Goal: Task Accomplishment & Management: Manage account settings

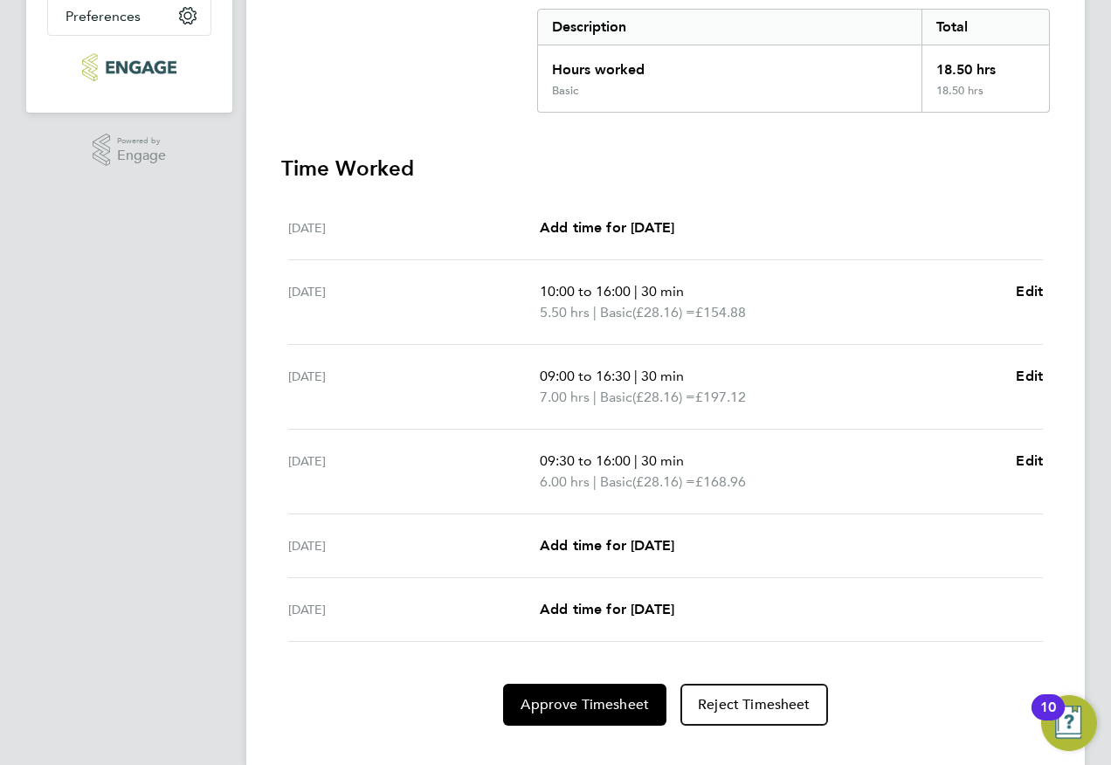
scroll to position [391, 0]
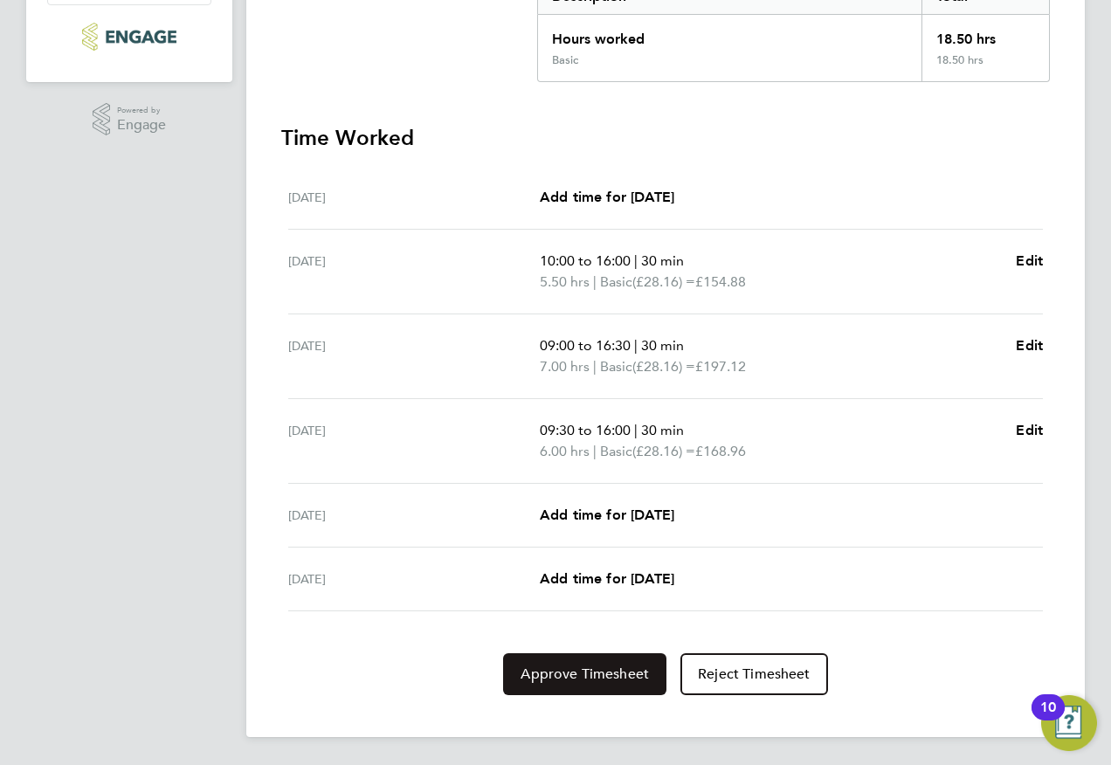
click at [577, 682] on span "Approve Timesheet" at bounding box center [585, 674] width 128 height 17
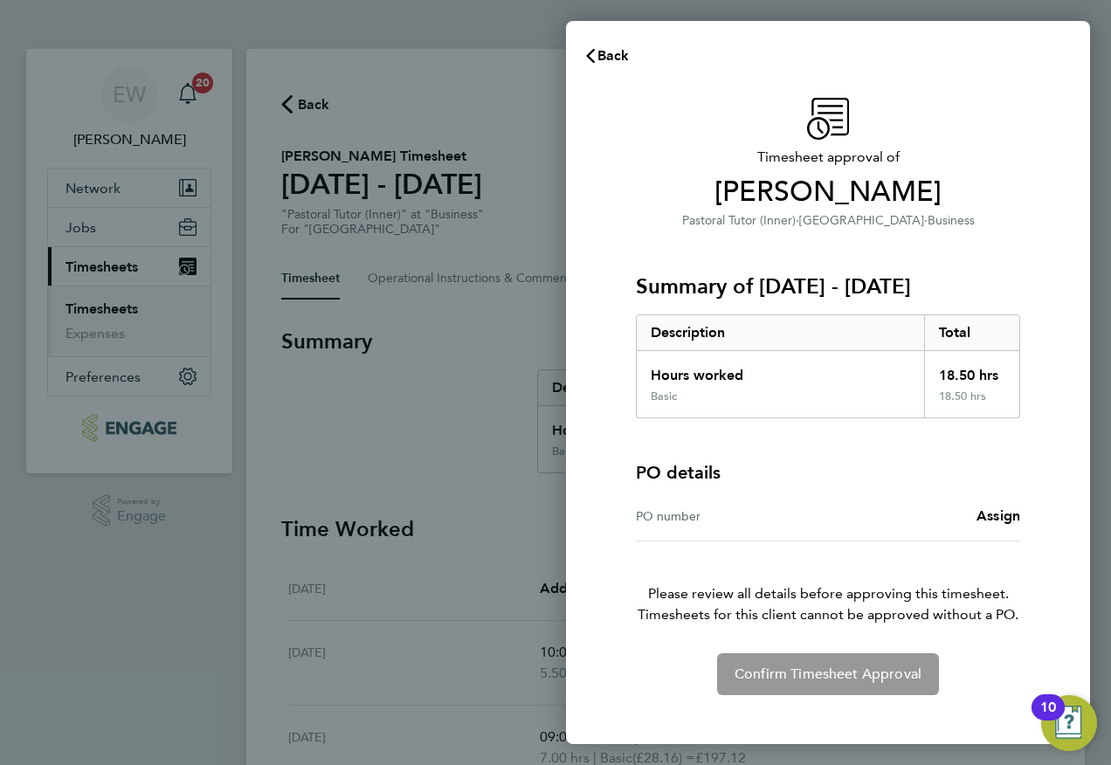
click at [805, 663] on div "Confirm Timesheet Approval" at bounding box center [828, 674] width 426 height 42
click at [617, 52] on span "Back" at bounding box center [613, 55] width 32 height 17
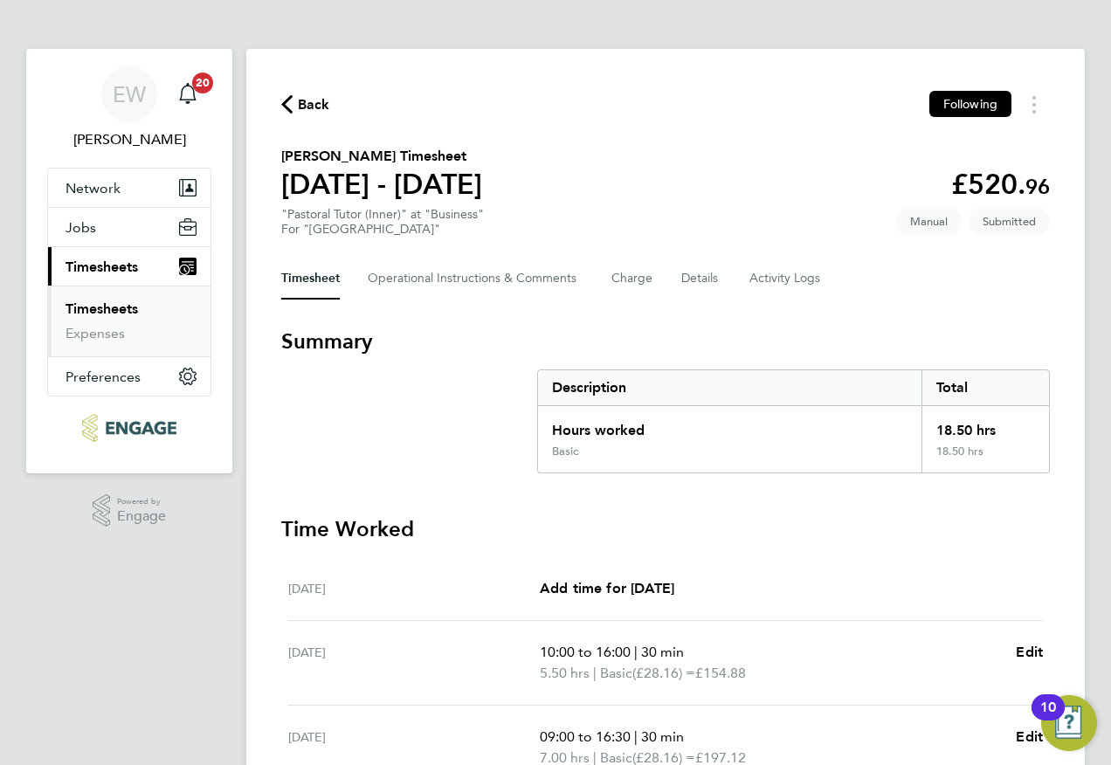
click at [116, 273] on span "Timesheets" at bounding box center [102, 267] width 72 height 17
click at [104, 306] on link "Timesheets" at bounding box center [102, 308] width 72 height 17
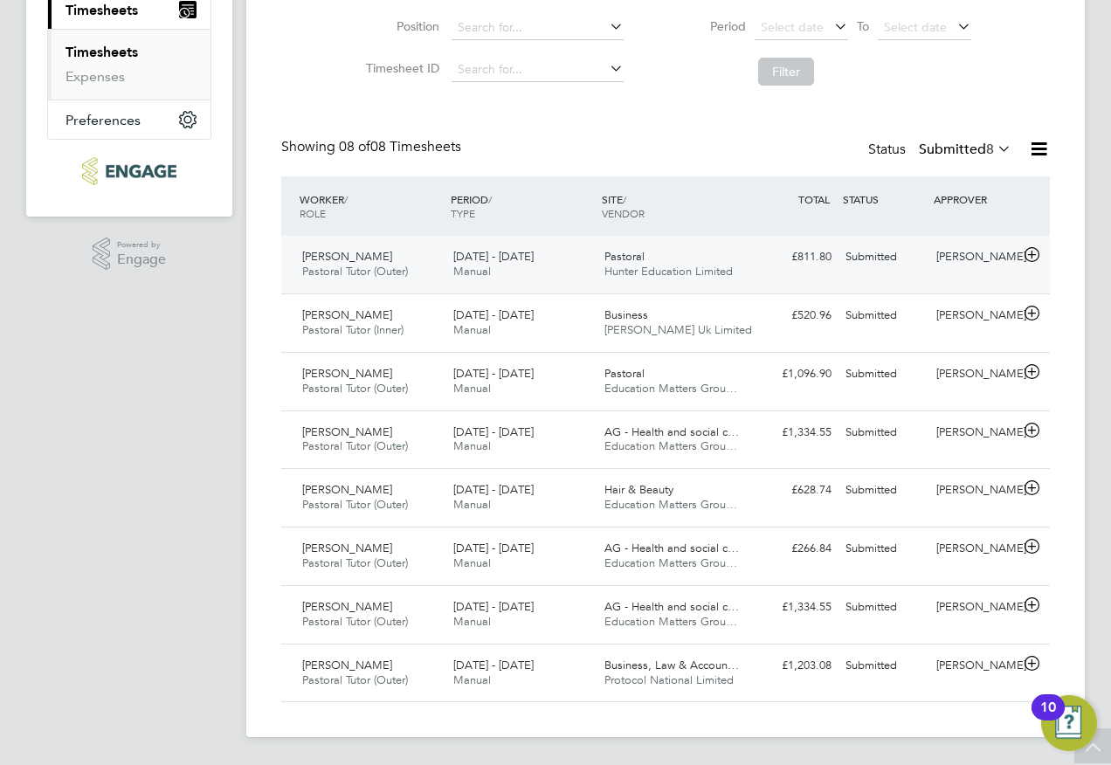
click at [745, 253] on div "Pastoral Hunter Education Limited" at bounding box center [672, 265] width 151 height 44
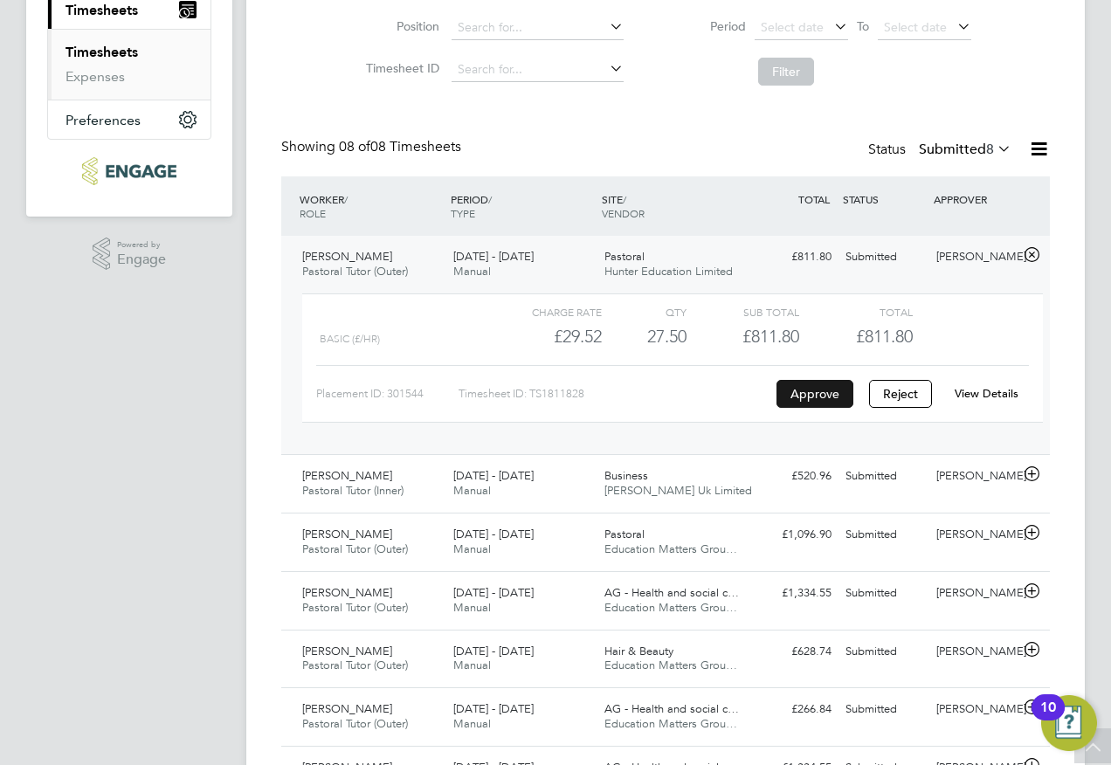
click at [811, 396] on button "Approve" at bounding box center [814, 394] width 77 height 28
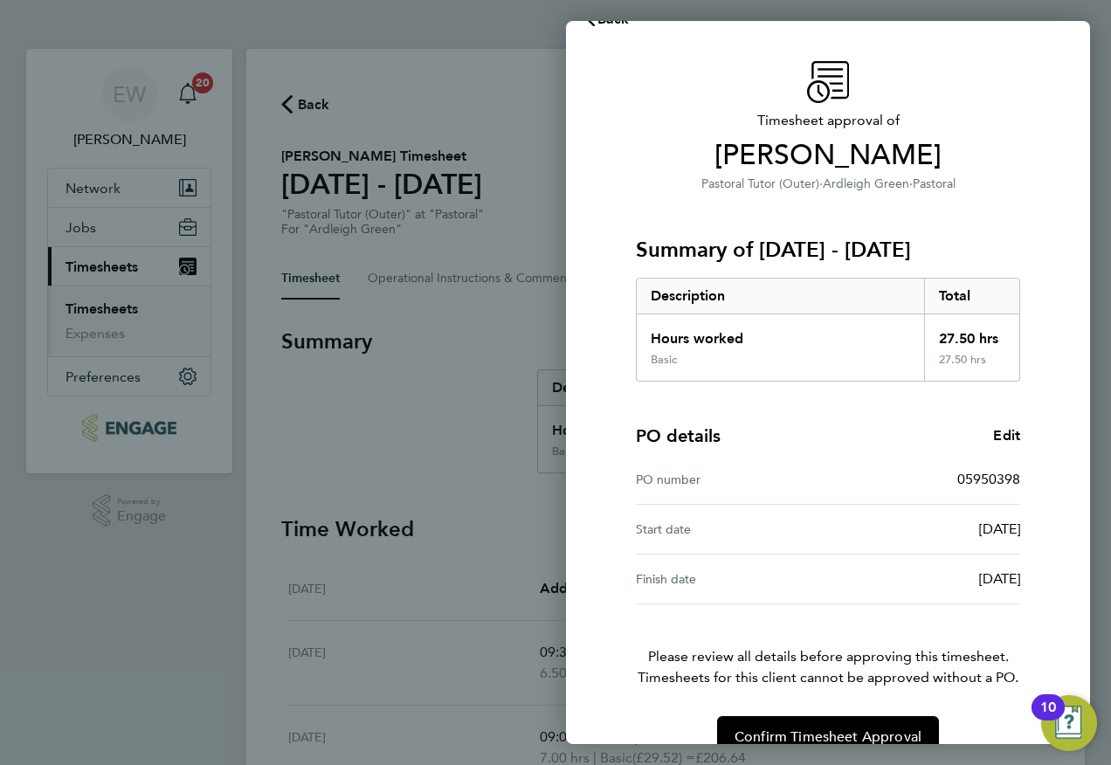
scroll to position [72, 0]
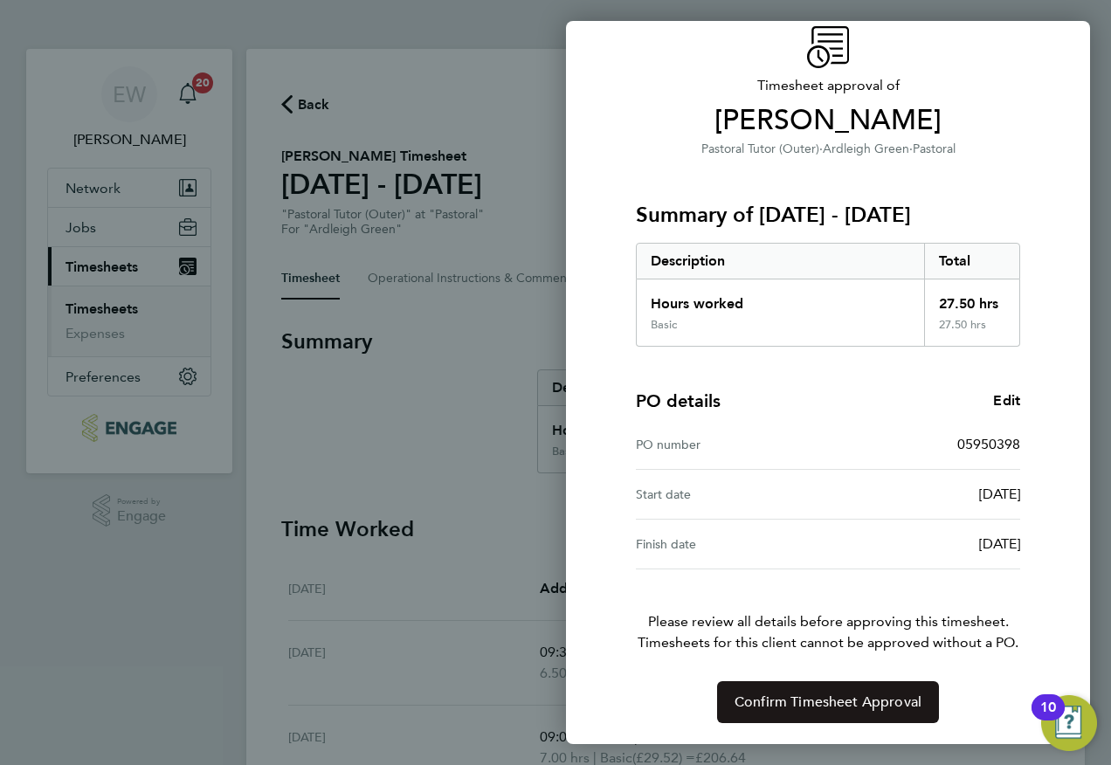
click at [844, 704] on span "Confirm Timesheet Approval" at bounding box center [828, 701] width 187 height 17
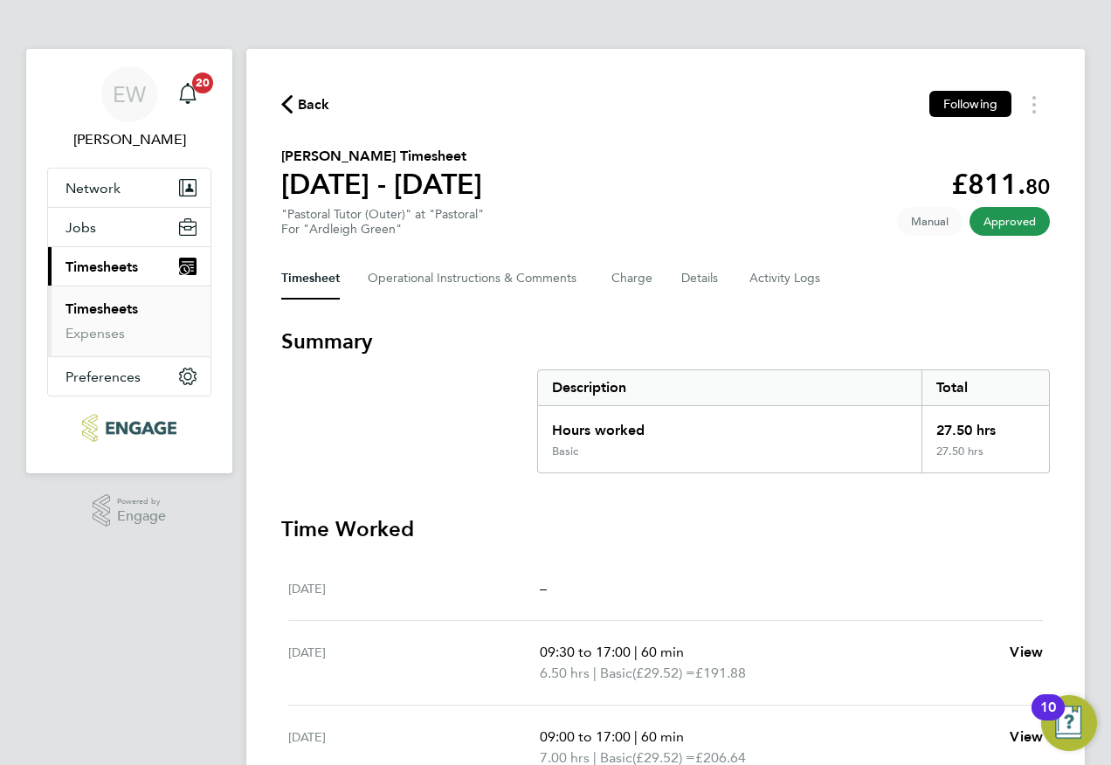
click at [102, 308] on link "Timesheets" at bounding box center [102, 308] width 72 height 17
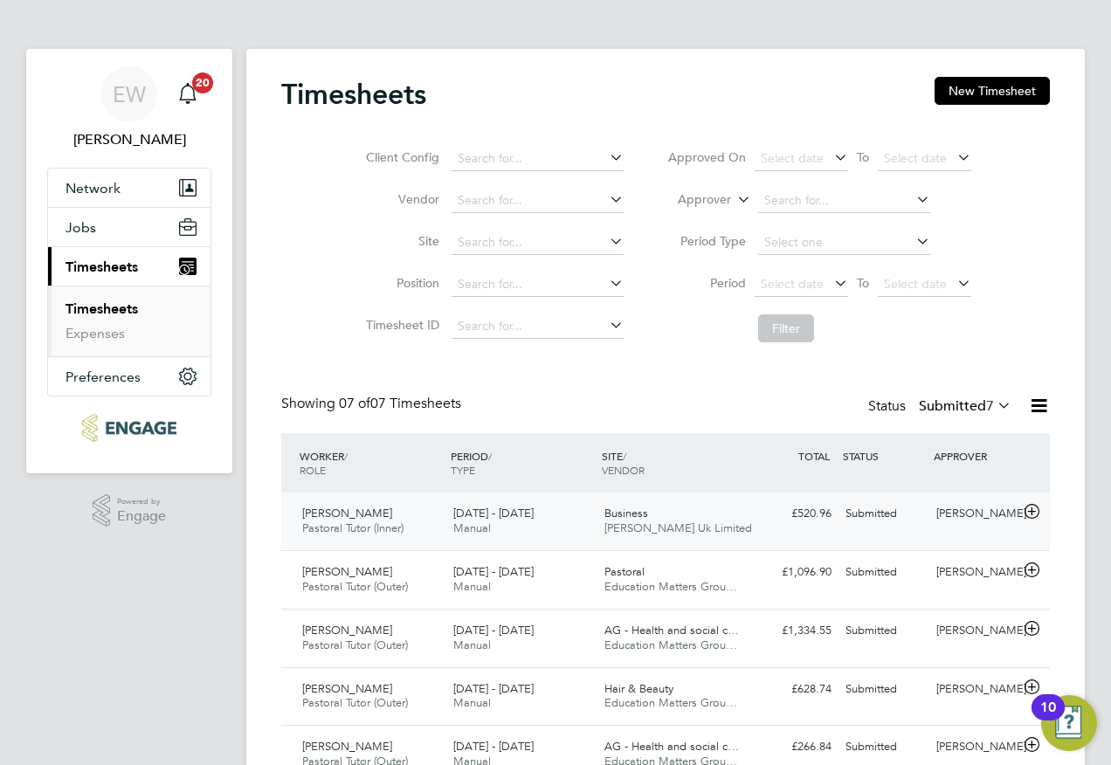
click at [662, 521] on div "Business Morgan Hunt Uk Limited" at bounding box center [672, 522] width 151 height 44
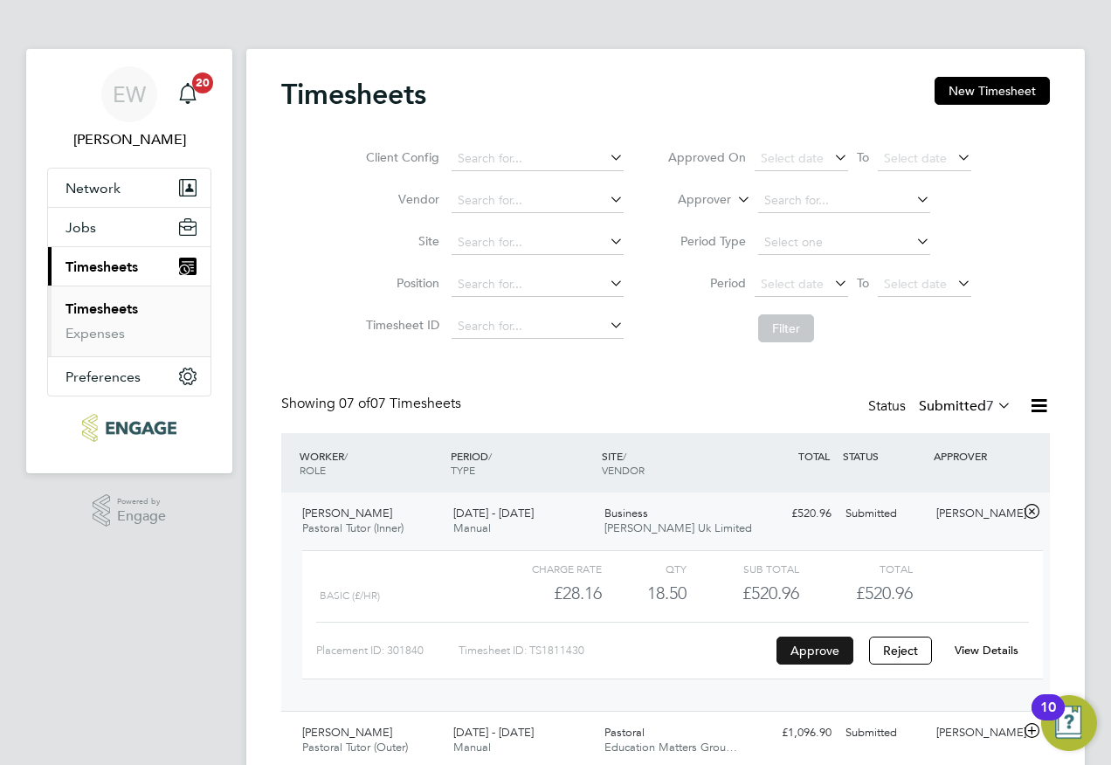
click at [807, 655] on button "Approve" at bounding box center [814, 651] width 77 height 28
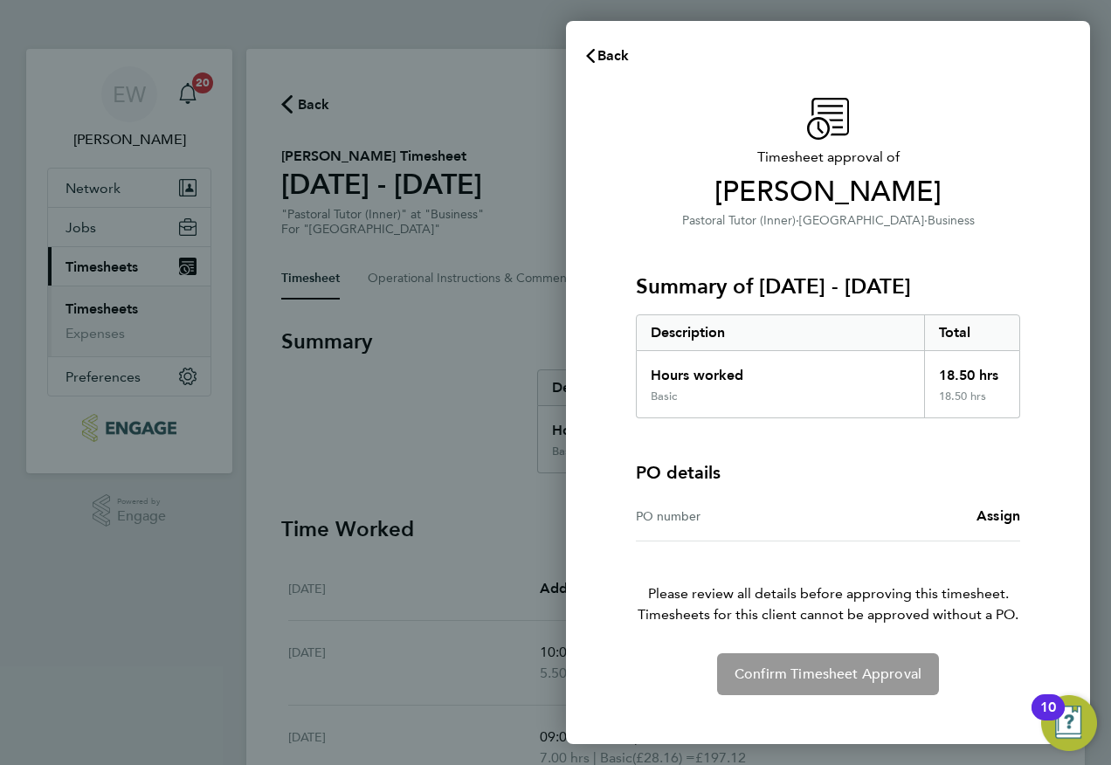
click at [842, 666] on div "Confirm Timesheet Approval" at bounding box center [828, 674] width 426 height 42
click at [604, 47] on span "Back" at bounding box center [613, 55] width 32 height 17
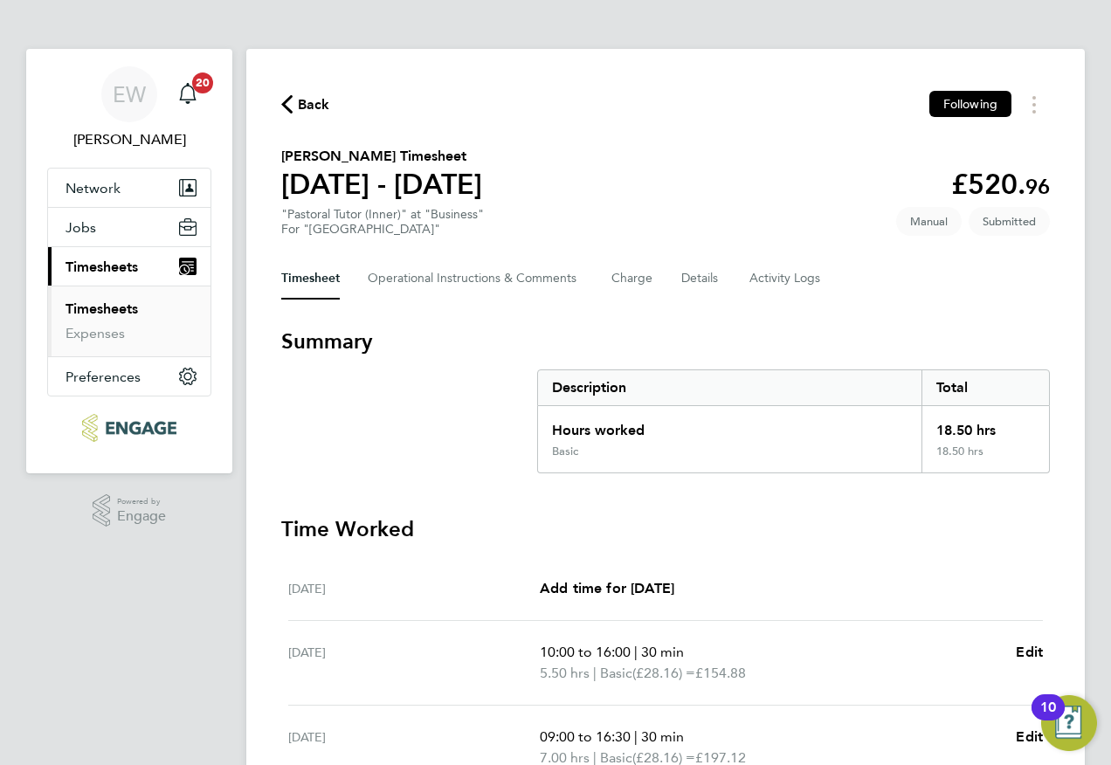
click at [110, 315] on link "Timesheets" at bounding box center [102, 308] width 72 height 17
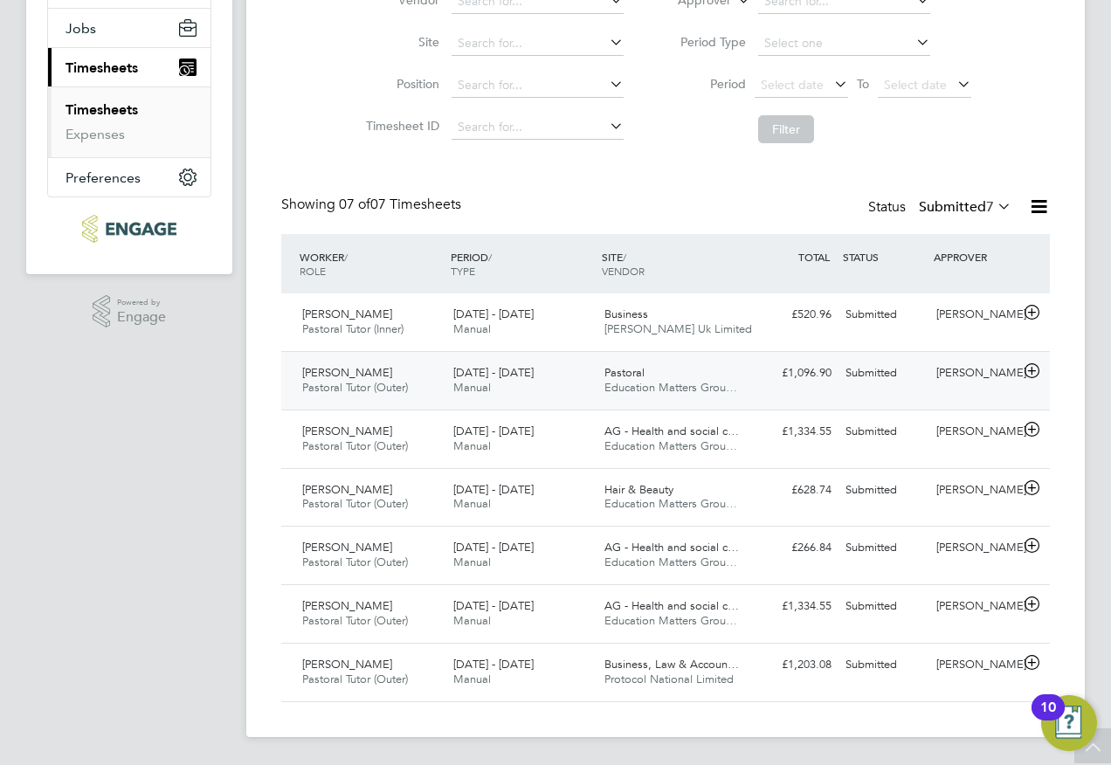
click at [659, 375] on div "Pastoral Education Matters Grou…" at bounding box center [672, 381] width 151 height 44
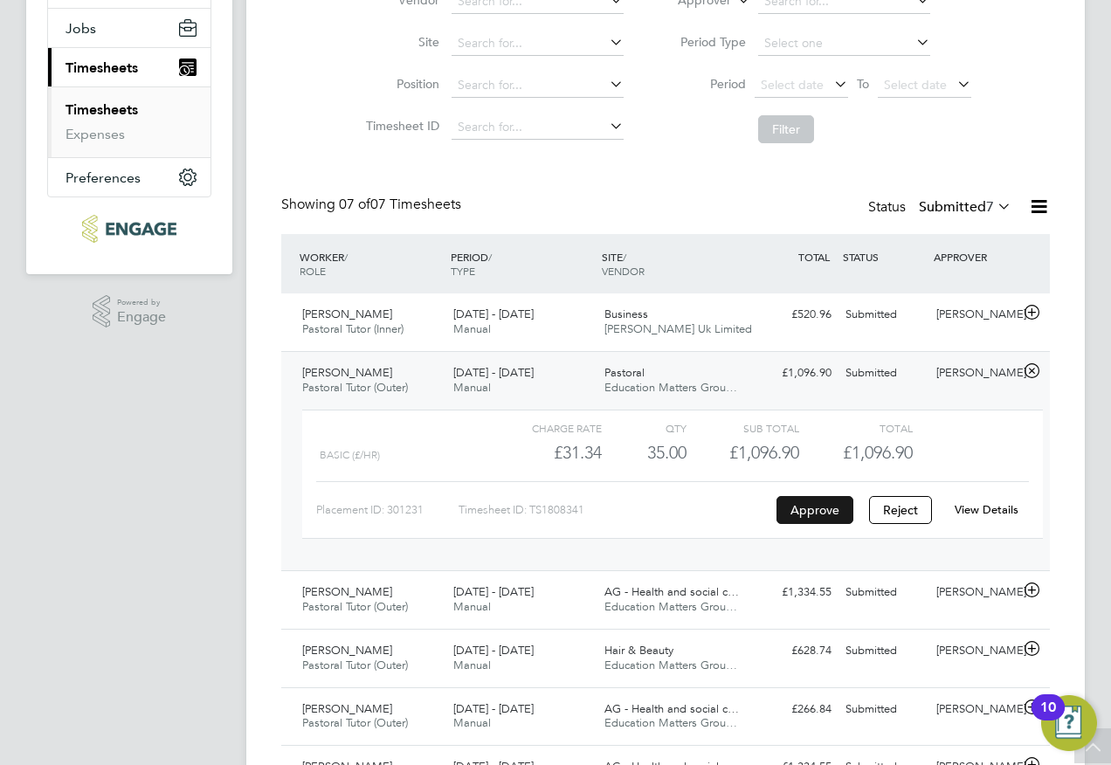
click at [833, 505] on button "Approve" at bounding box center [814, 510] width 77 height 28
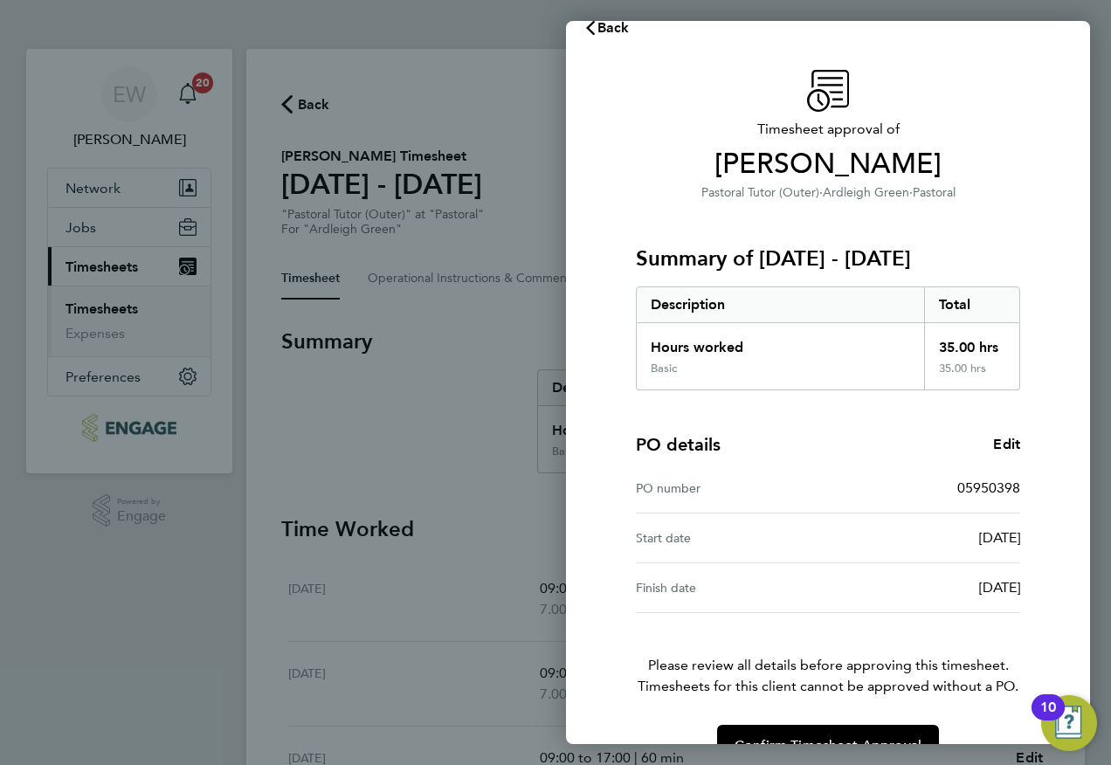
scroll to position [72, 0]
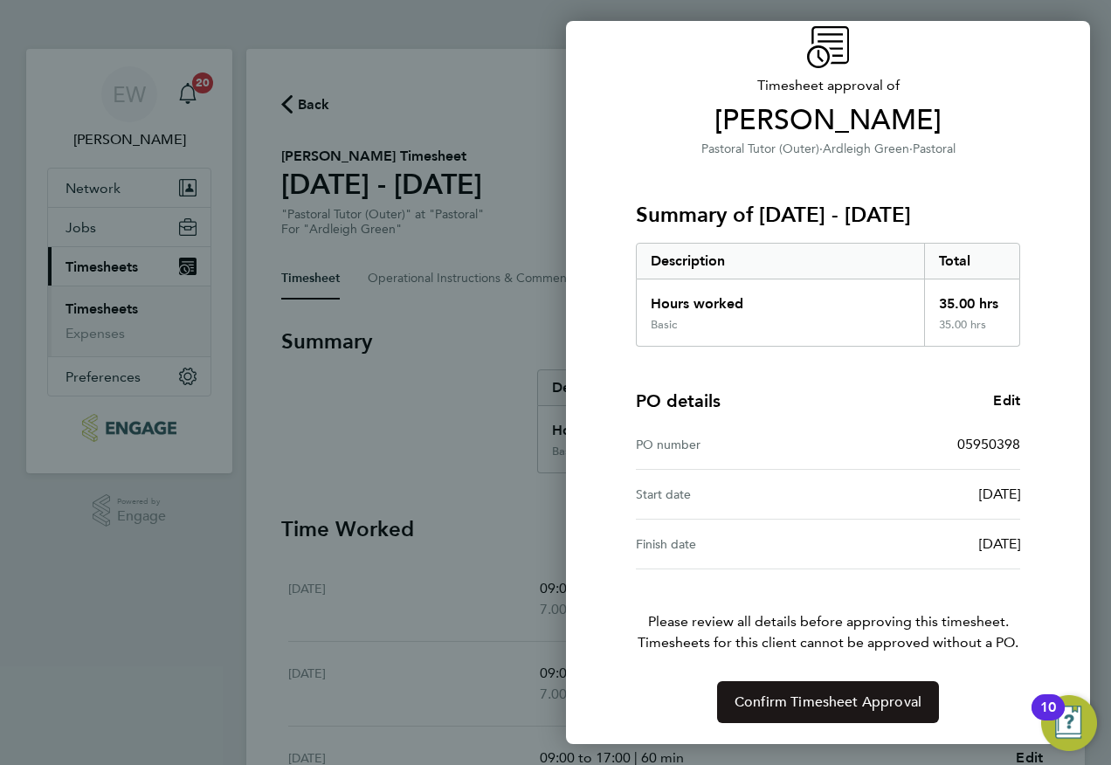
click at [873, 717] on button "Confirm Timesheet Approval" at bounding box center [828, 702] width 222 height 42
